Goal: Task Accomplishment & Management: Use online tool/utility

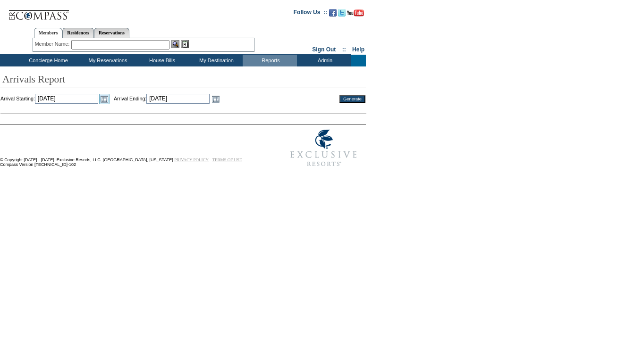
click at [110, 101] on link "Open the calendar popup." at bounding box center [104, 99] width 10 height 10
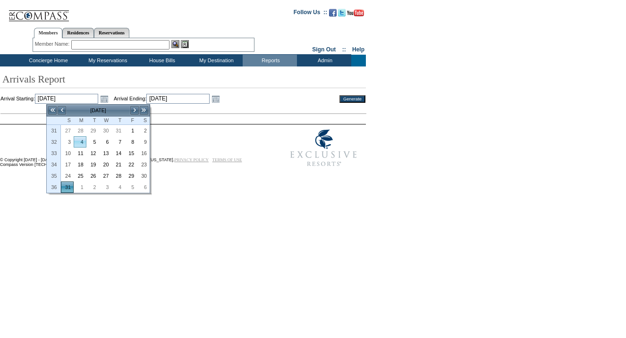
click at [75, 139] on link "4" at bounding box center [80, 142] width 12 height 10
type input "[DATE]"
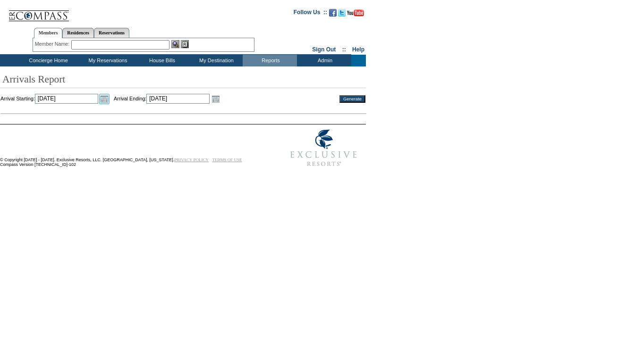
click at [110, 99] on link "Open the calendar popup." at bounding box center [104, 99] width 10 height 10
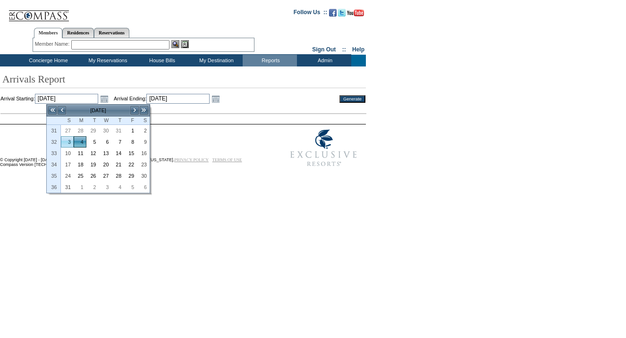
click at [69, 139] on link "3" at bounding box center [67, 142] width 12 height 10
type input "[DATE]"
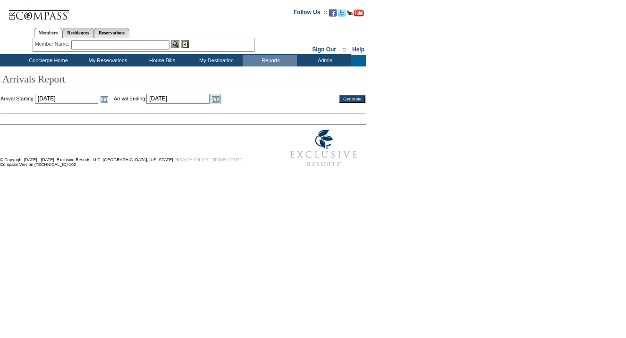
click at [221, 101] on link "Open the calendar popup." at bounding box center [216, 99] width 10 height 10
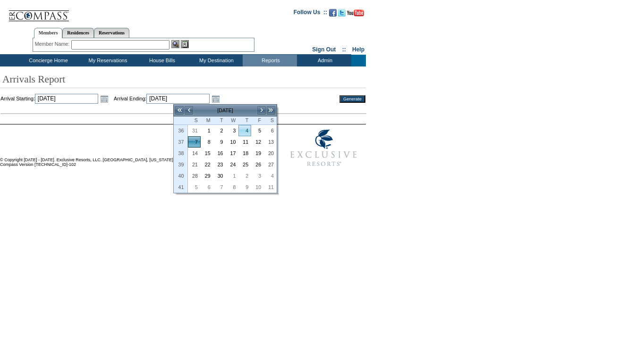
click at [237, 129] on link "3" at bounding box center [233, 131] width 12 height 10
type input "[DATE]"
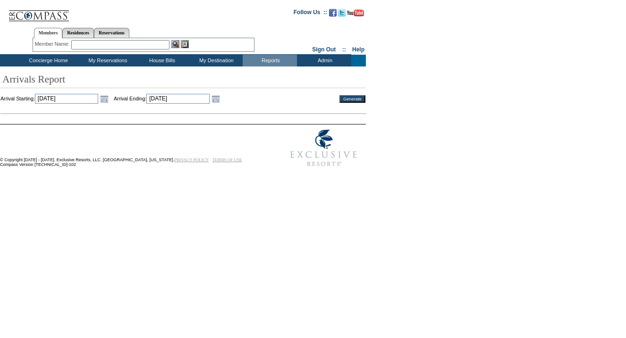
click at [354, 101] on input "Generate" at bounding box center [352, 99] width 26 height 8
